Goal: Task Accomplishment & Management: Manage account settings

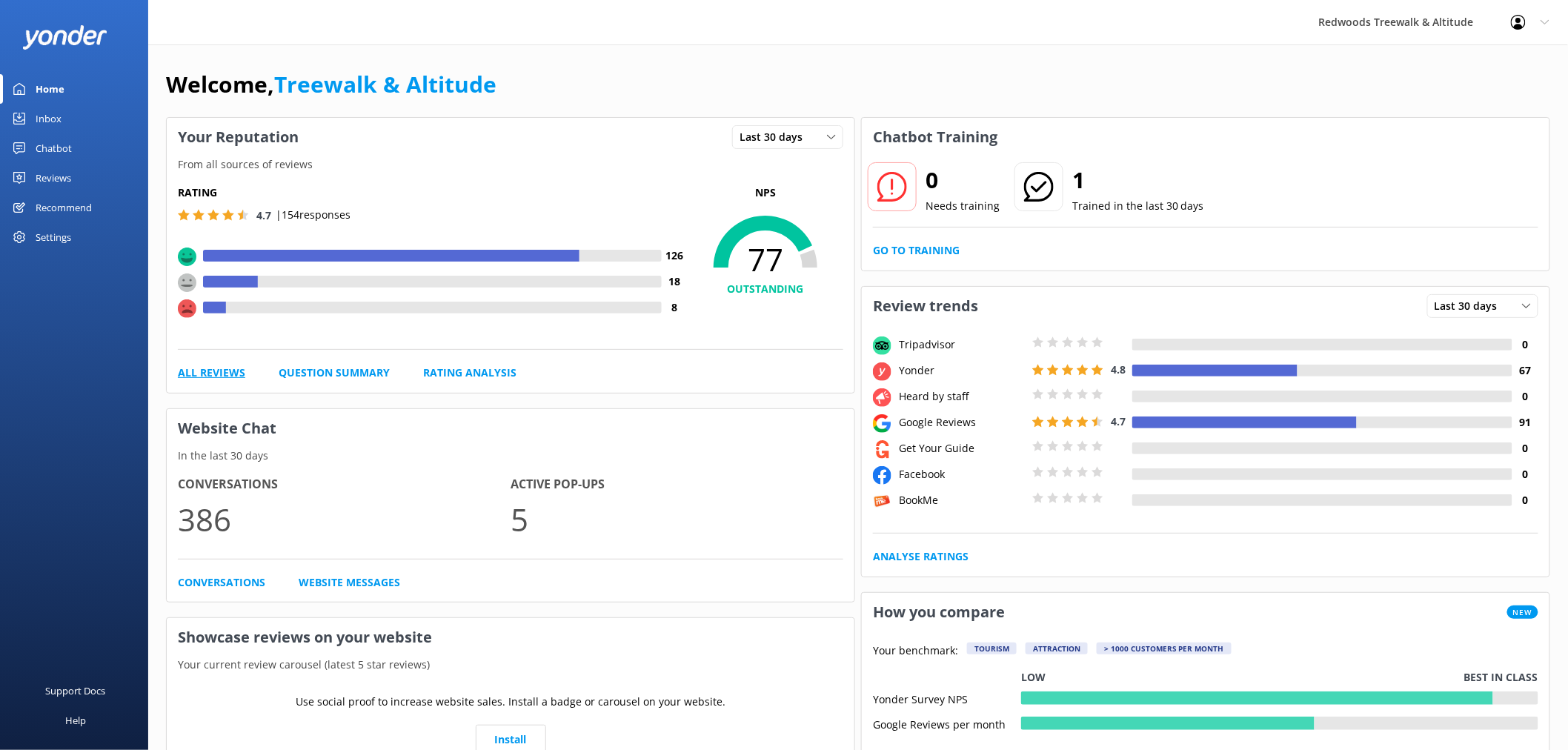
click at [234, 378] on link "All Reviews" at bounding box center [211, 373] width 67 height 17
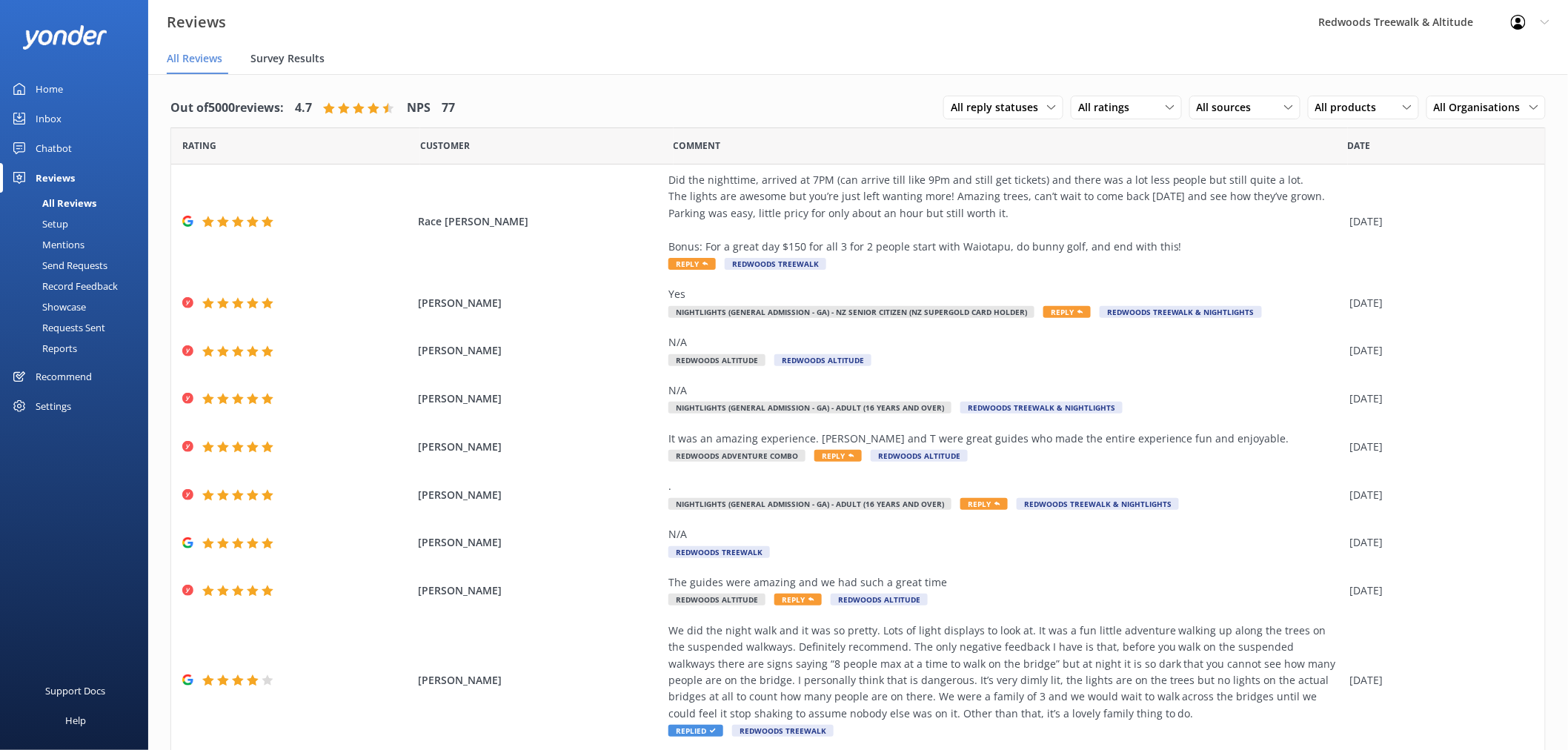
click at [310, 54] on span "Survey Results" at bounding box center [287, 58] width 74 height 15
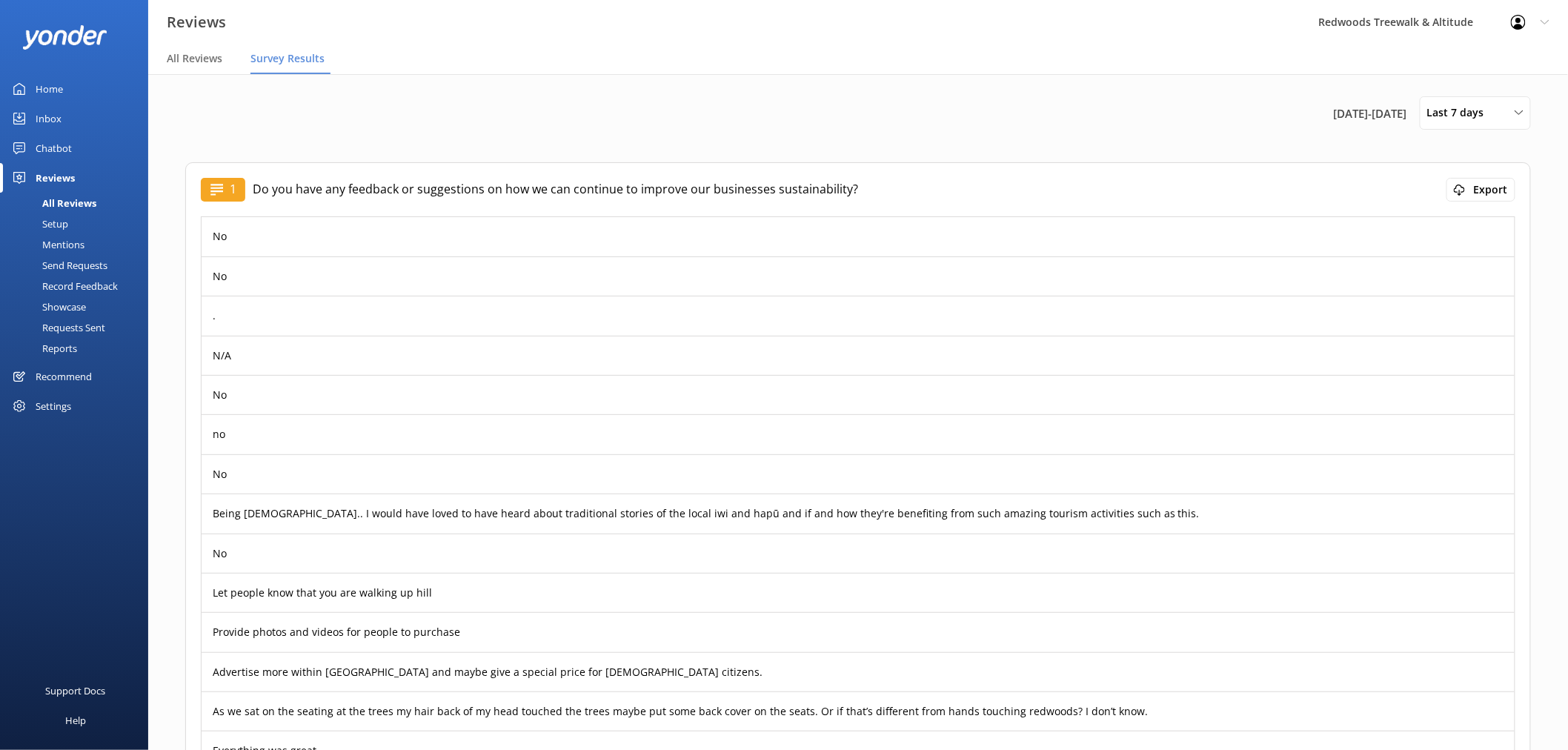
click at [99, 115] on link "Inbox" at bounding box center [74, 118] width 149 height 30
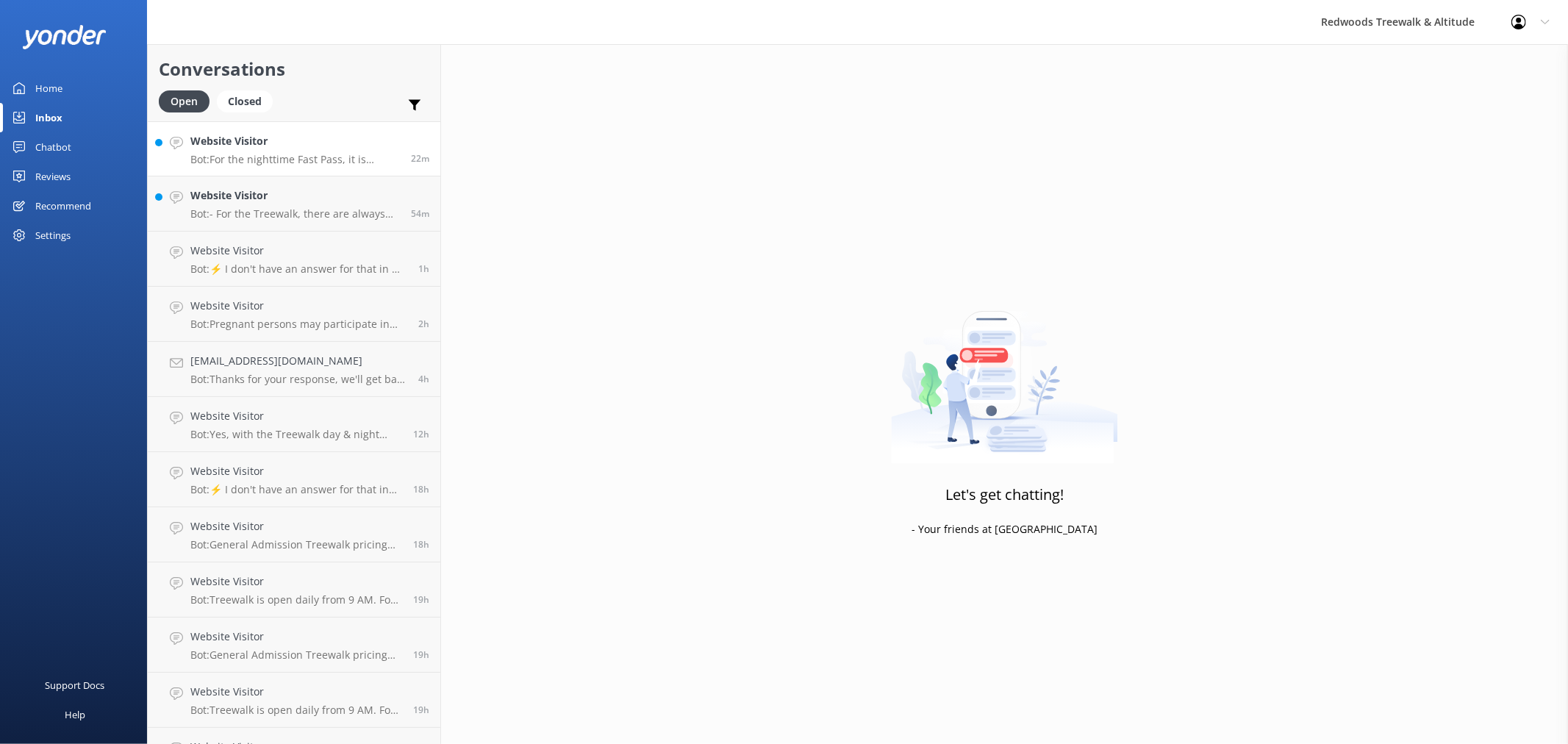
click at [271, 144] on h4 "Website Visitor" at bounding box center [295, 141] width 210 height 17
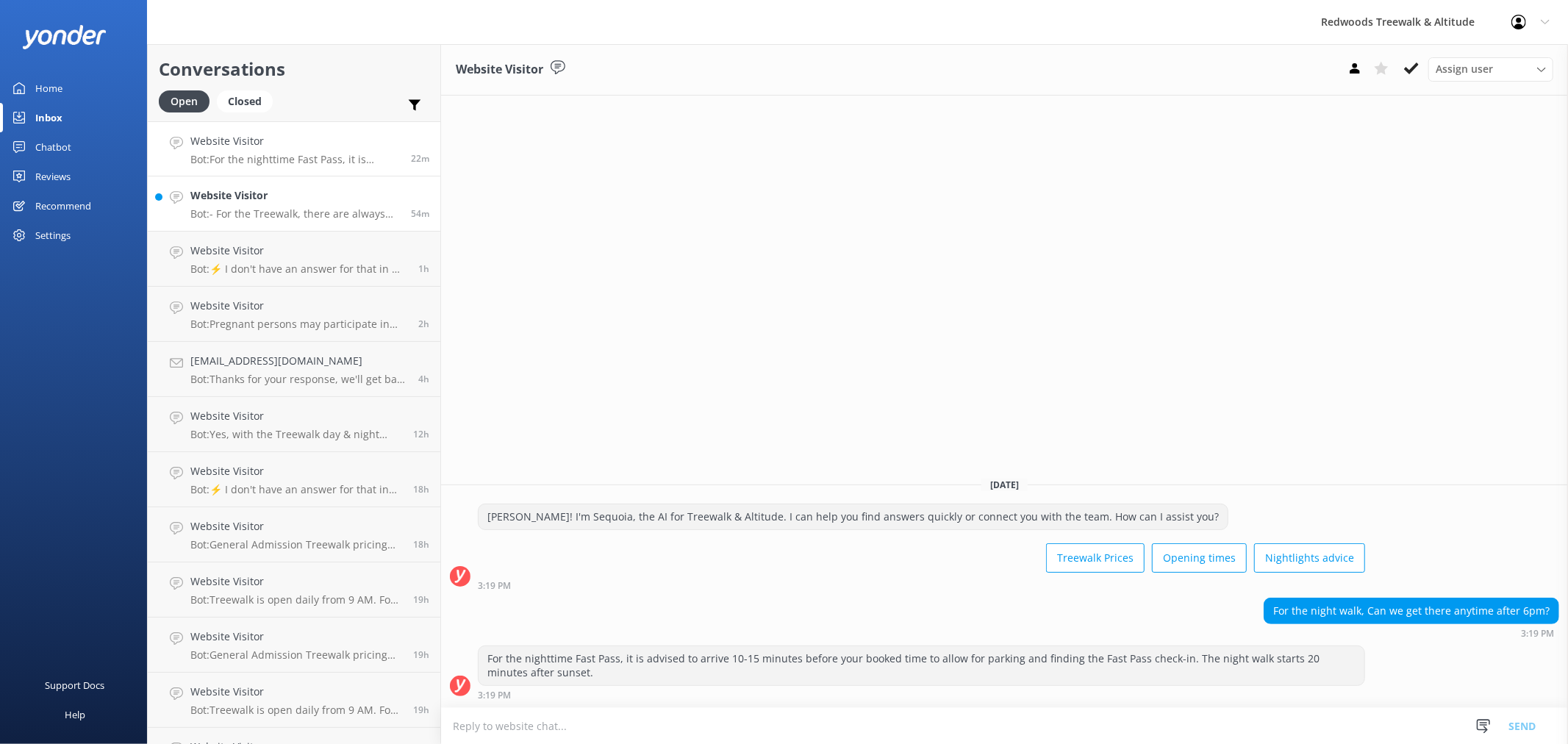
click at [254, 203] on h4 "Website Visitor" at bounding box center [295, 196] width 210 height 17
